Goal: Transaction & Acquisition: Purchase product/service

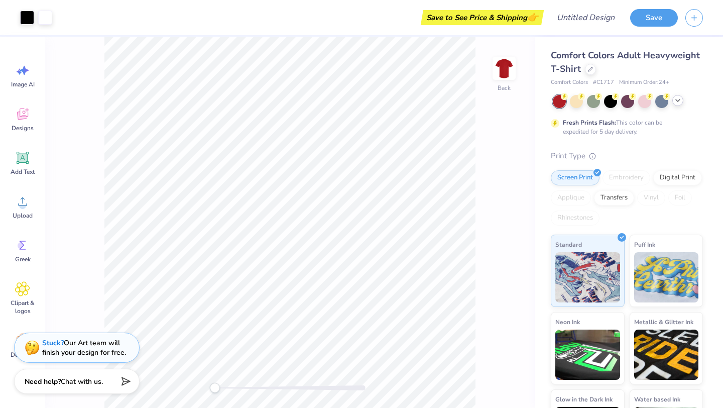
click at [676, 105] on div at bounding box center [677, 100] width 11 height 11
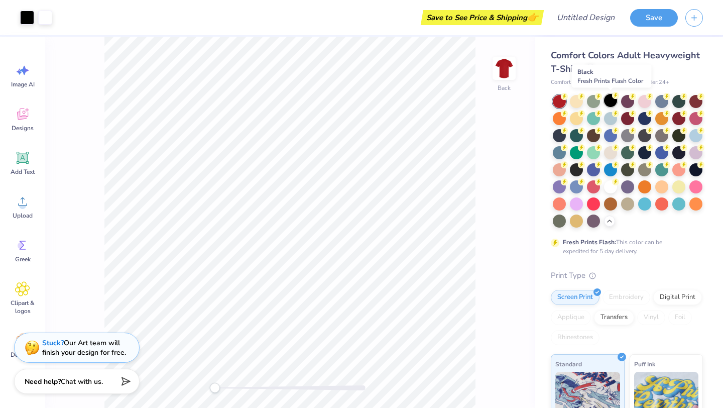
click at [613, 103] on div at bounding box center [610, 100] width 13 height 13
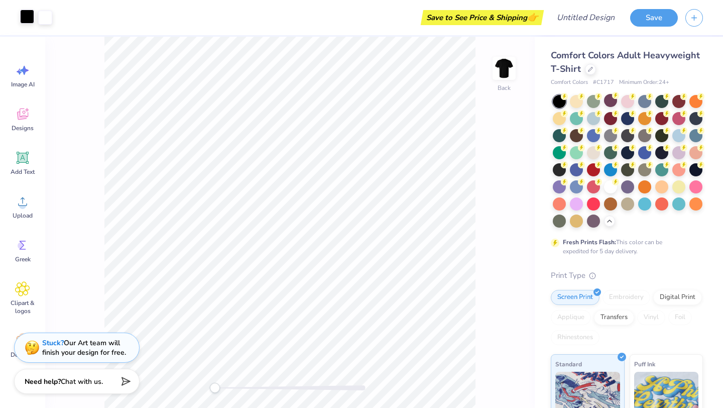
click at [26, 13] on div at bounding box center [27, 17] width 14 height 14
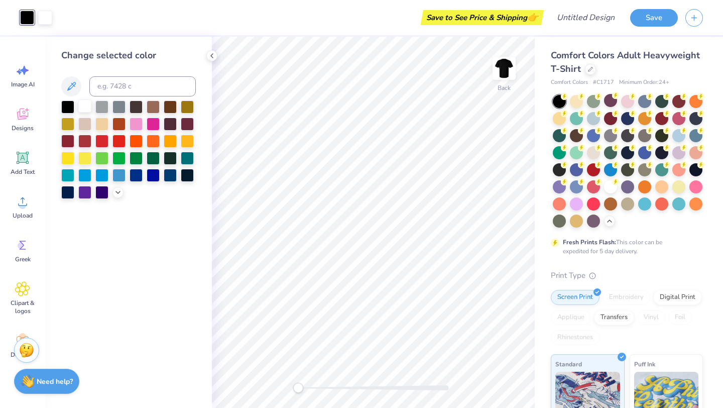
click at [87, 106] on div at bounding box center [84, 105] width 13 height 13
click at [72, 106] on div at bounding box center [67, 105] width 13 height 13
click at [84, 103] on div at bounding box center [84, 105] width 13 height 13
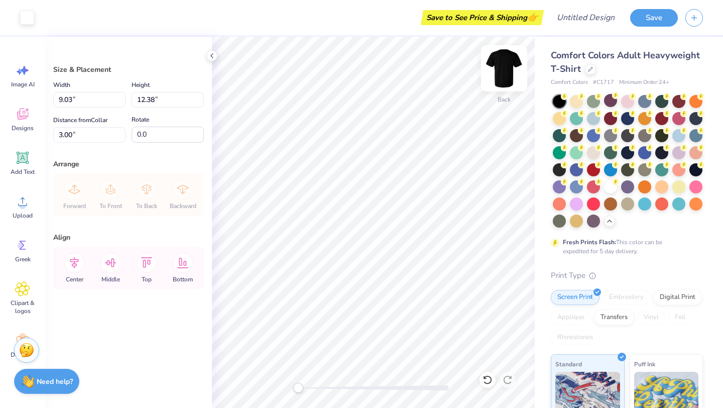
click at [507, 72] on img at bounding box center [504, 68] width 40 height 40
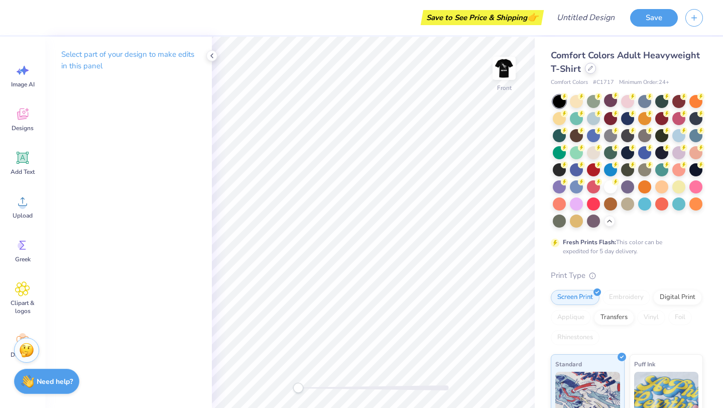
click at [591, 69] on icon at bounding box center [590, 68] width 5 height 5
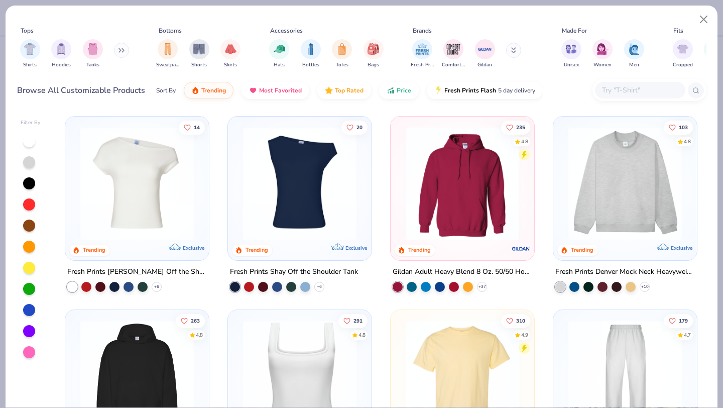
scroll to position [151, 0]
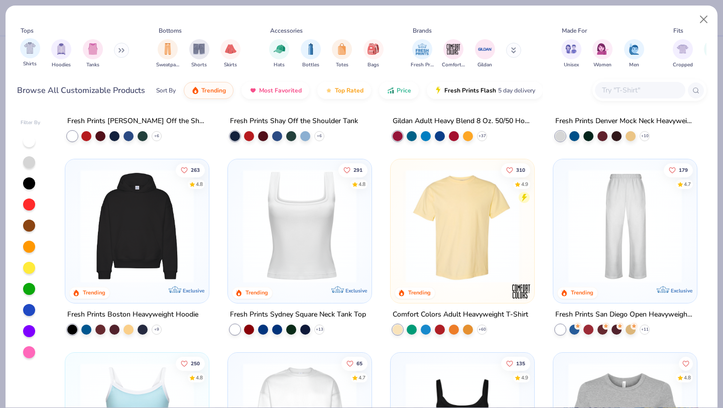
click at [37, 56] on div "Shirts" at bounding box center [30, 53] width 20 height 30
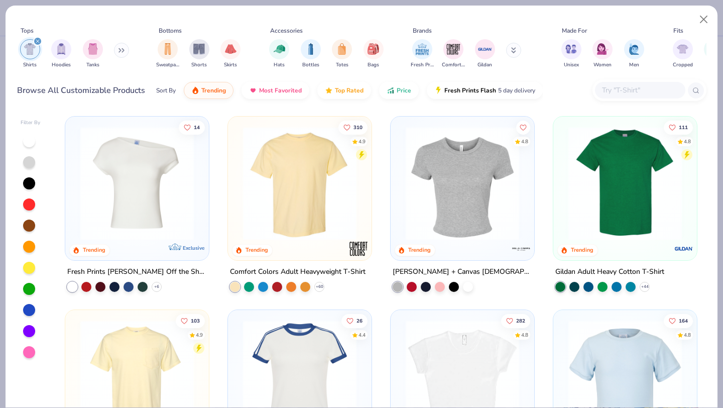
click at [459, 218] on img at bounding box center [463, 183] width 124 height 113
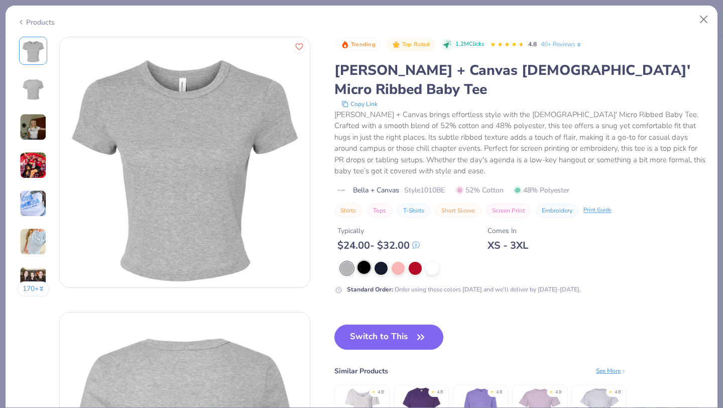
click at [368, 261] on div at bounding box center [364, 267] width 13 height 13
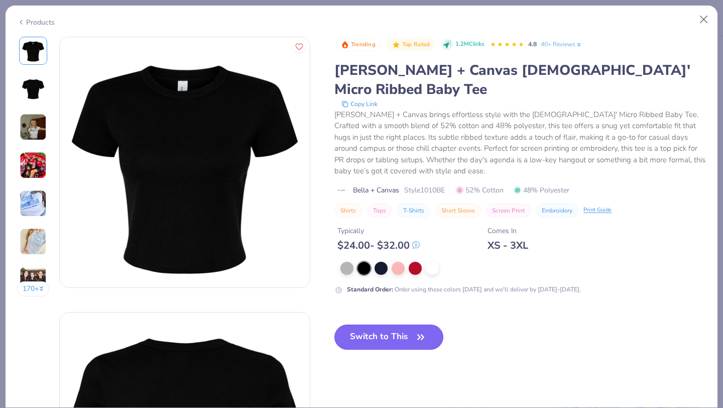
click at [362, 325] on button "Switch to This" at bounding box center [388, 336] width 109 height 25
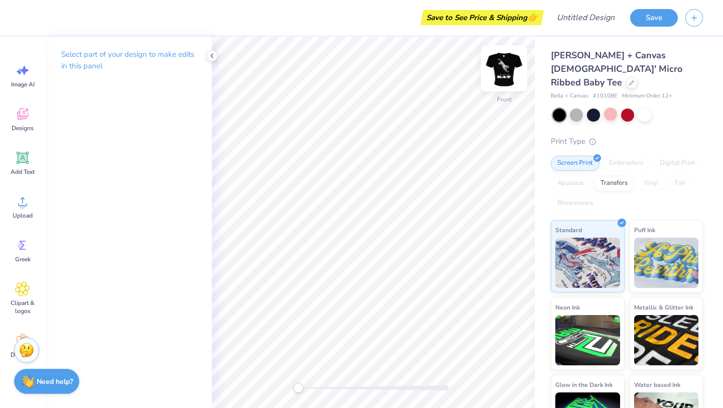
click at [504, 68] on img at bounding box center [504, 68] width 40 height 40
click at [598, 75] on div "[PERSON_NAME] + Canvas [DEMOGRAPHIC_DATA]' Micro Ribbed Baby Tee" at bounding box center [627, 69] width 152 height 41
click at [626, 76] on div at bounding box center [631, 81] width 11 height 11
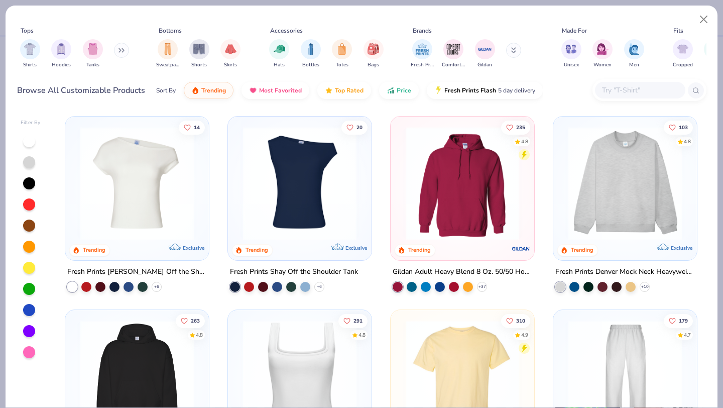
scroll to position [79, 0]
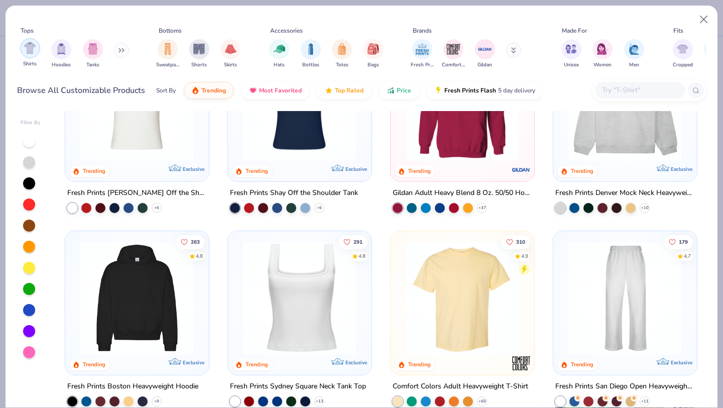
click at [28, 54] on div "filter for Shirts" at bounding box center [30, 48] width 20 height 20
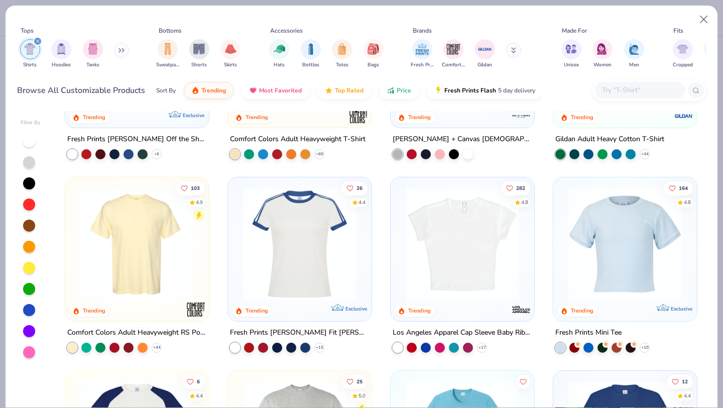
scroll to position [134, 0]
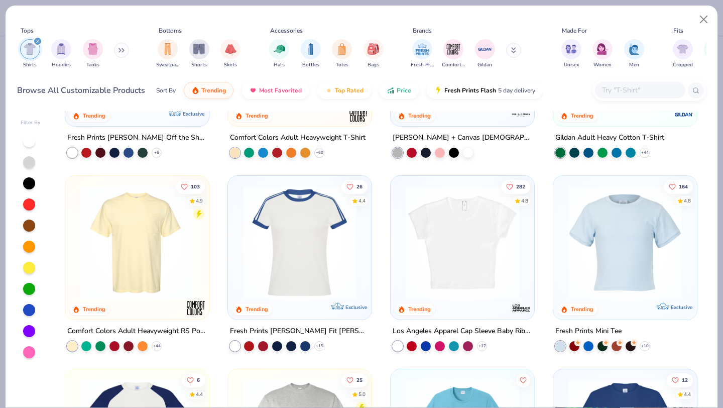
click at [452, 260] on img at bounding box center [463, 242] width 124 height 113
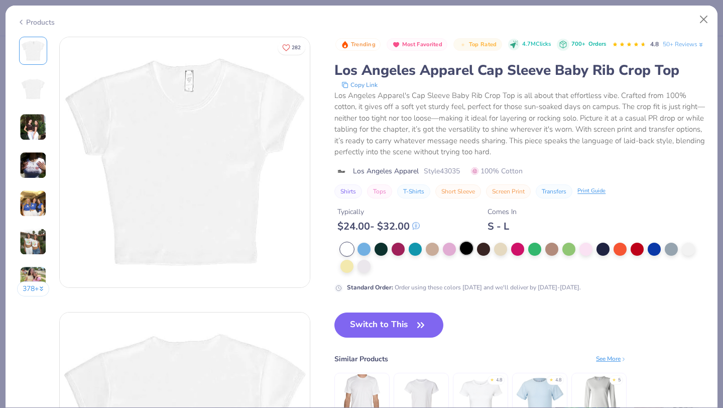
click at [465, 255] on div at bounding box center [466, 248] width 13 height 13
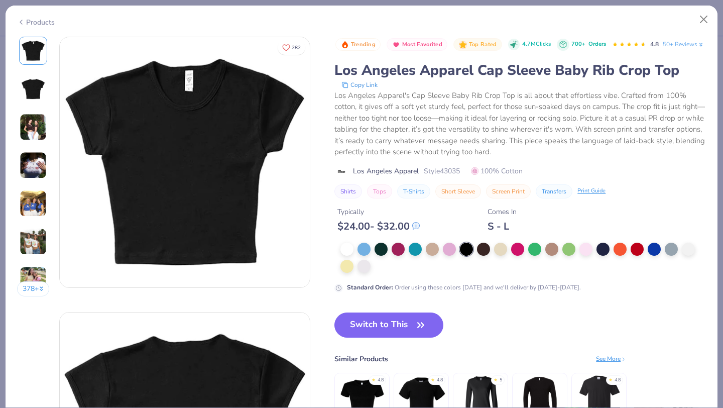
click at [27, 127] on img at bounding box center [33, 126] width 27 height 27
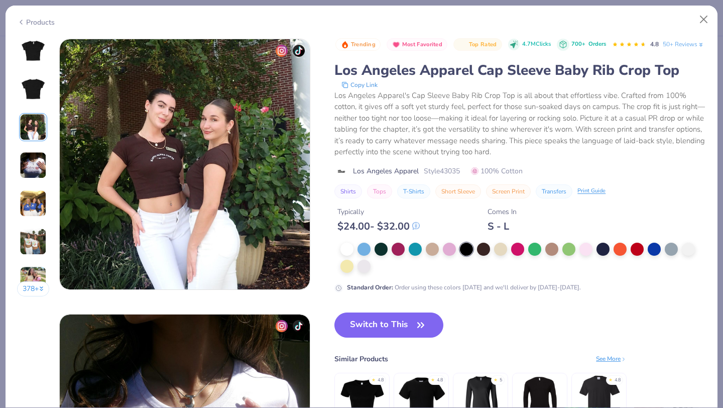
scroll to position [550, 0]
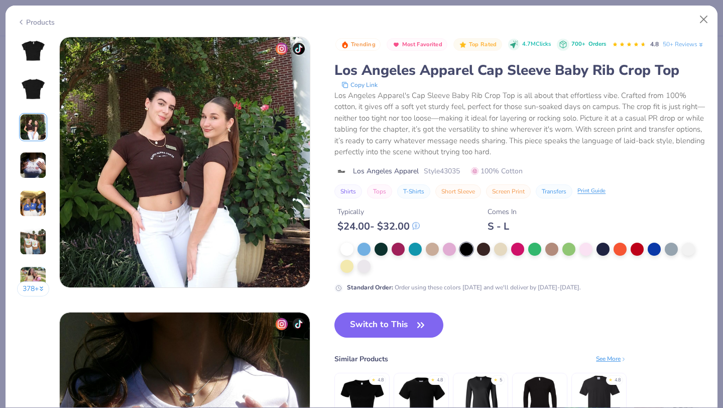
click at [31, 159] on img at bounding box center [33, 165] width 27 height 27
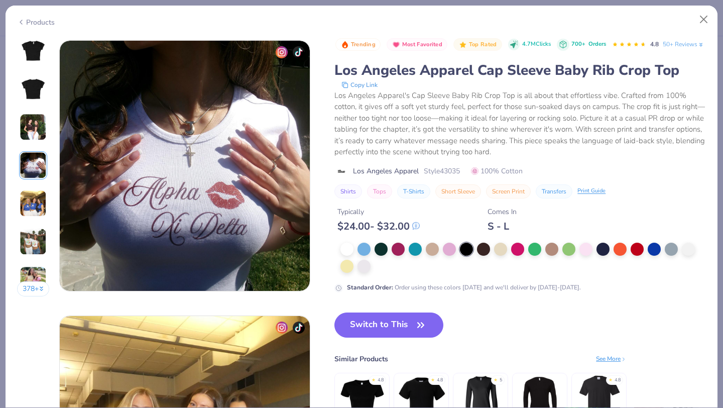
scroll to position [826, 0]
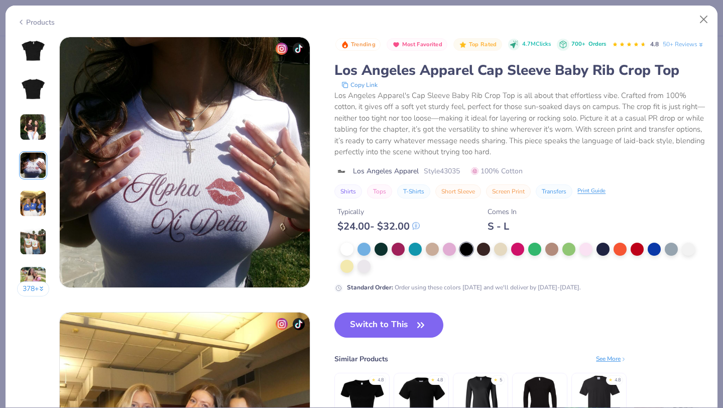
click at [34, 196] on img at bounding box center [33, 203] width 27 height 27
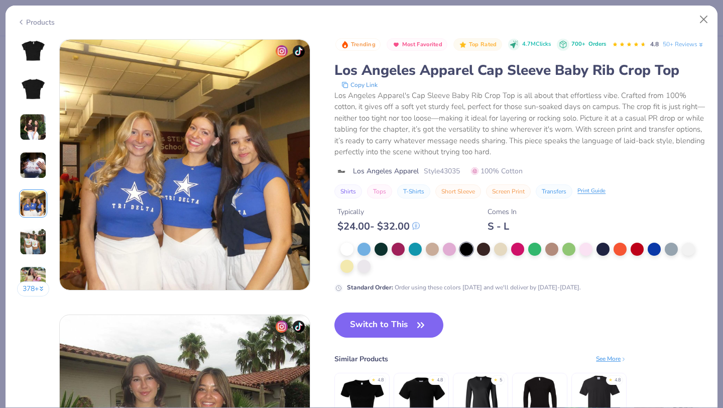
scroll to position [1101, 0]
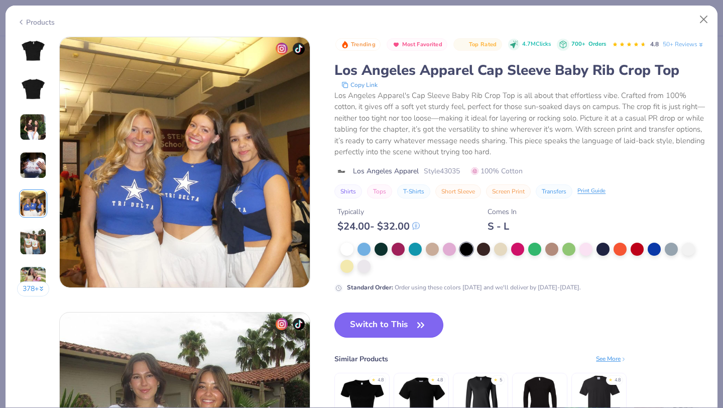
click at [376, 337] on button "Switch to This" at bounding box center [388, 324] width 109 height 25
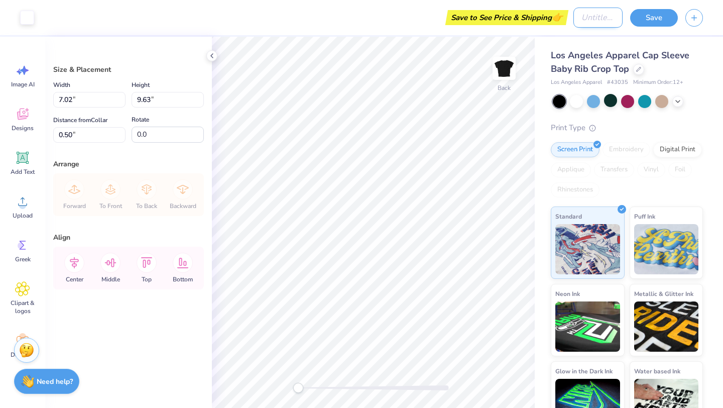
click at [601, 19] on input "Design Title" at bounding box center [598, 18] width 49 height 20
type input "Big Little"
click at [653, 19] on button "Save" at bounding box center [654, 17] width 48 height 18
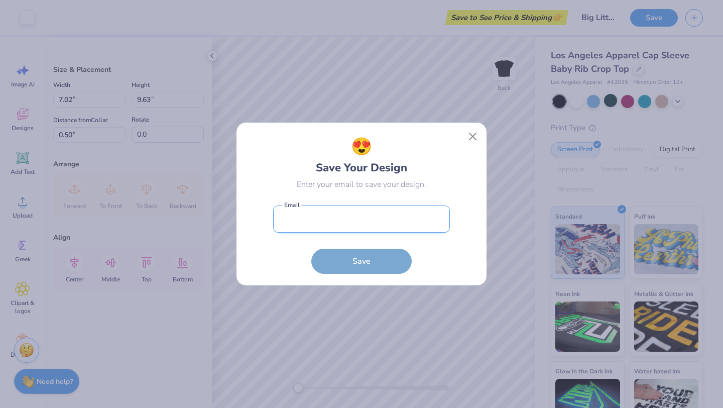
click at [323, 219] on input "email" at bounding box center [361, 219] width 177 height 28
type input "[EMAIL_ADDRESS][DOMAIN_NAME]"
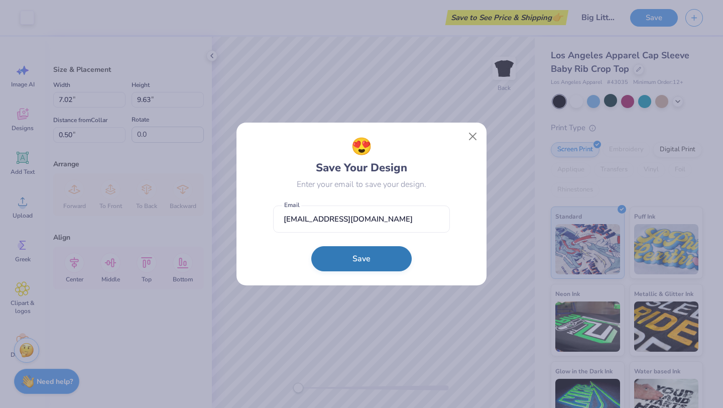
click at [349, 266] on button "Save" at bounding box center [361, 258] width 100 height 25
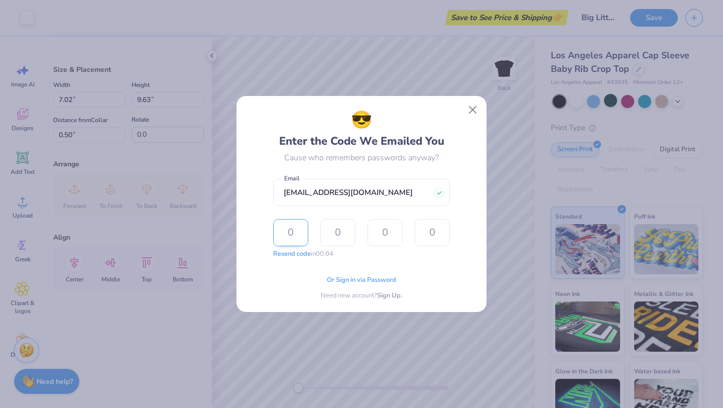
type input "3"
type input "6"
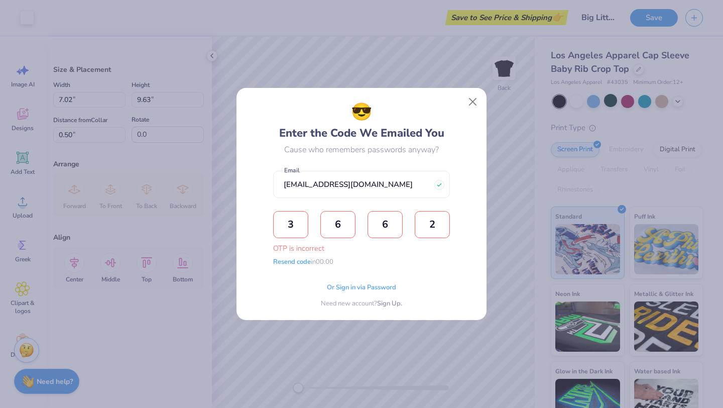
type input "2"
type input "3"
type input "2"
type input "3"
type input "6"
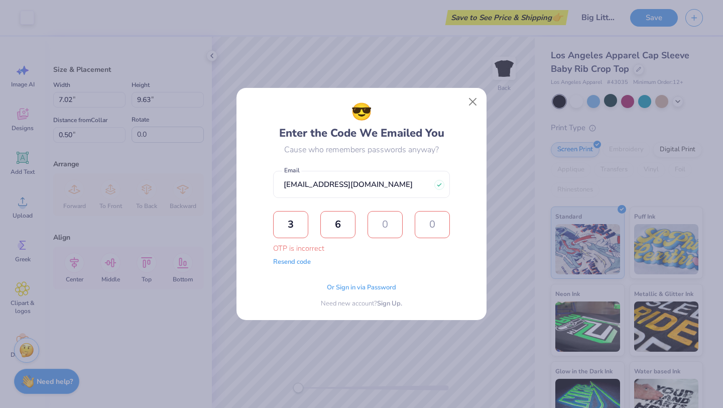
type input "4"
type input "3"
type input "6"
type input "3"
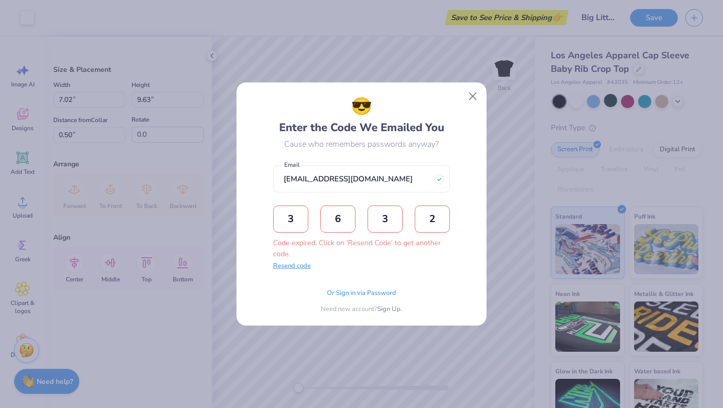
type input "2"
click at [287, 271] on button "Resend code" at bounding box center [292, 266] width 38 height 10
click at [284, 229] on input "text" at bounding box center [290, 218] width 35 height 27
type input "5"
type input "7"
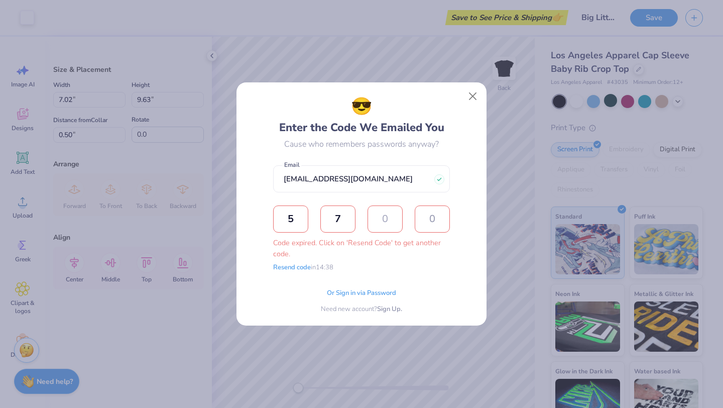
type input "4"
type input "3"
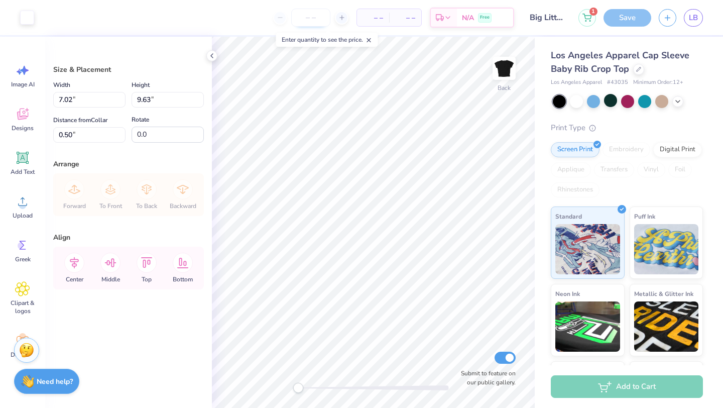
click at [320, 18] on input "number" at bounding box center [310, 18] width 39 height 18
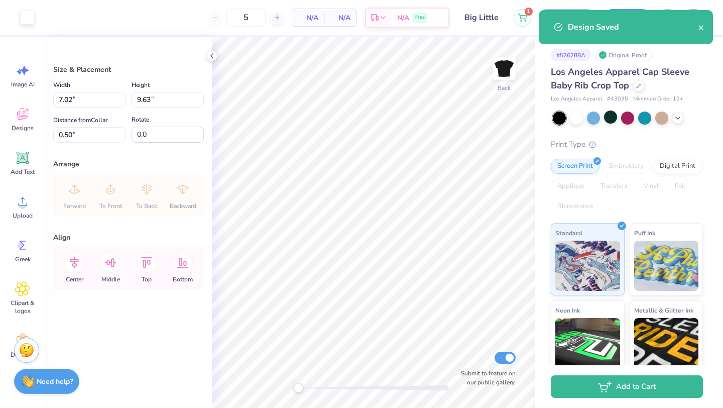
type input "12"
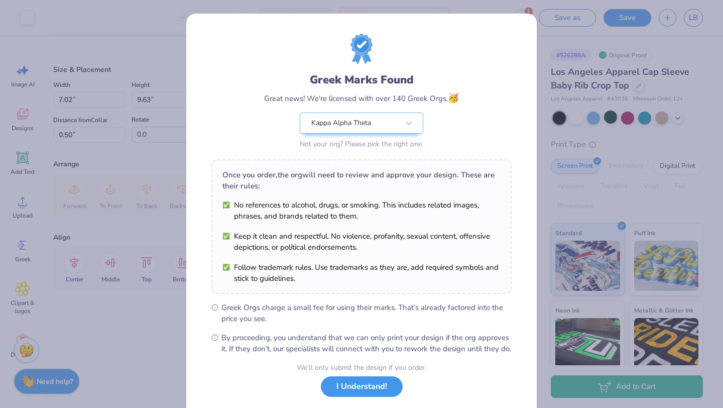
click at [349, 393] on button "I Understand!" at bounding box center [362, 386] width 82 height 21
